Goal: Task Accomplishment & Management: Manage account settings

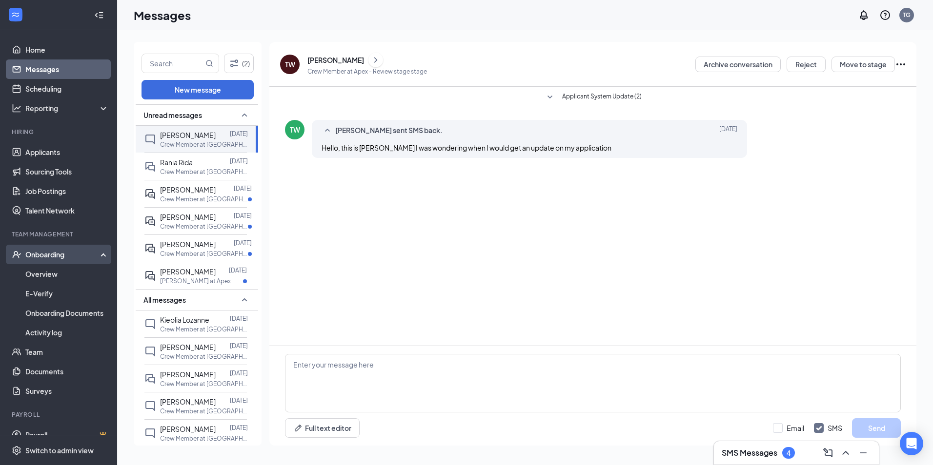
click at [40, 260] on div "Onboarding" at bounding box center [58, 255] width 117 height 20
click at [44, 261] on div "Onboarding" at bounding box center [58, 255] width 117 height 20
click at [45, 272] on link "Overview" at bounding box center [66, 274] width 83 height 20
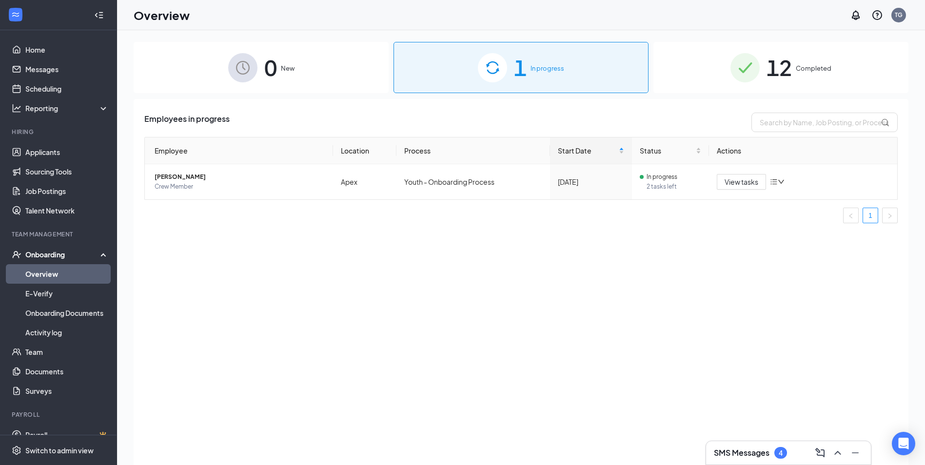
click at [576, 59] on div "1 In progress" at bounding box center [521, 67] width 255 height 51
click at [747, 183] on span "View tasks" at bounding box center [742, 182] width 34 height 11
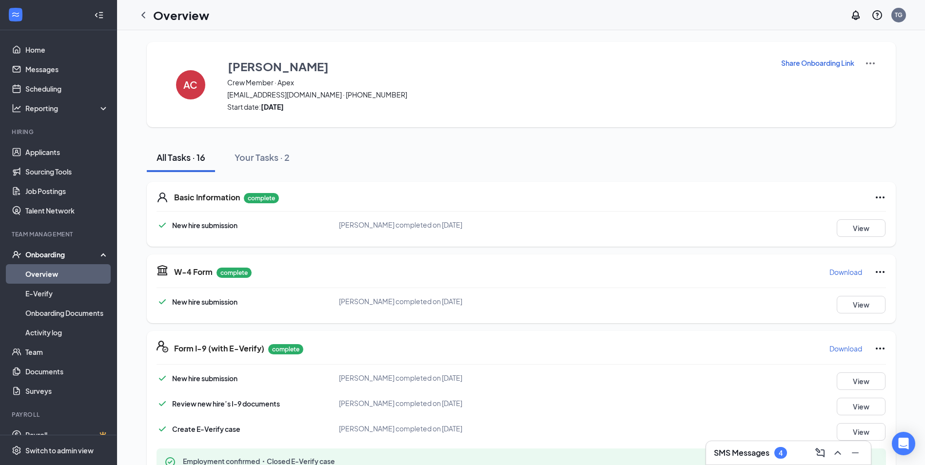
click at [829, 67] on p "Share Onboarding Link" at bounding box center [817, 63] width 73 height 10
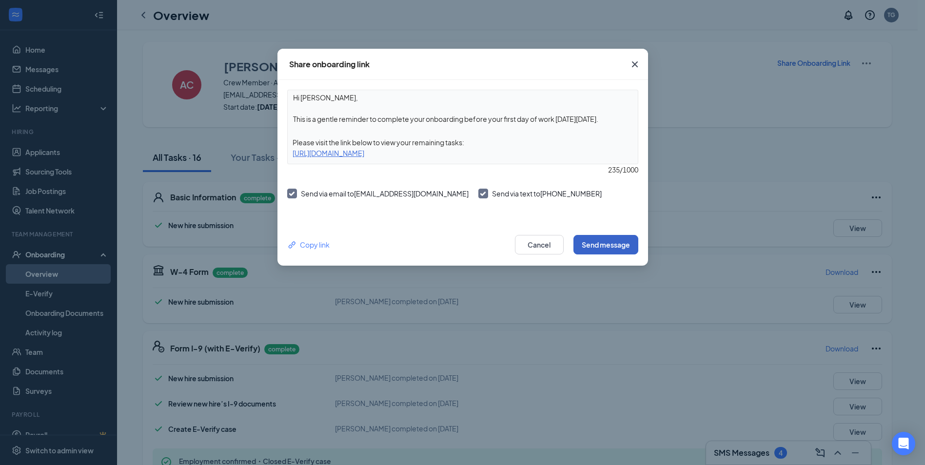
click at [614, 245] on button "Send message" at bounding box center [606, 245] width 65 height 20
